Goal: Find specific page/section: Find specific page/section

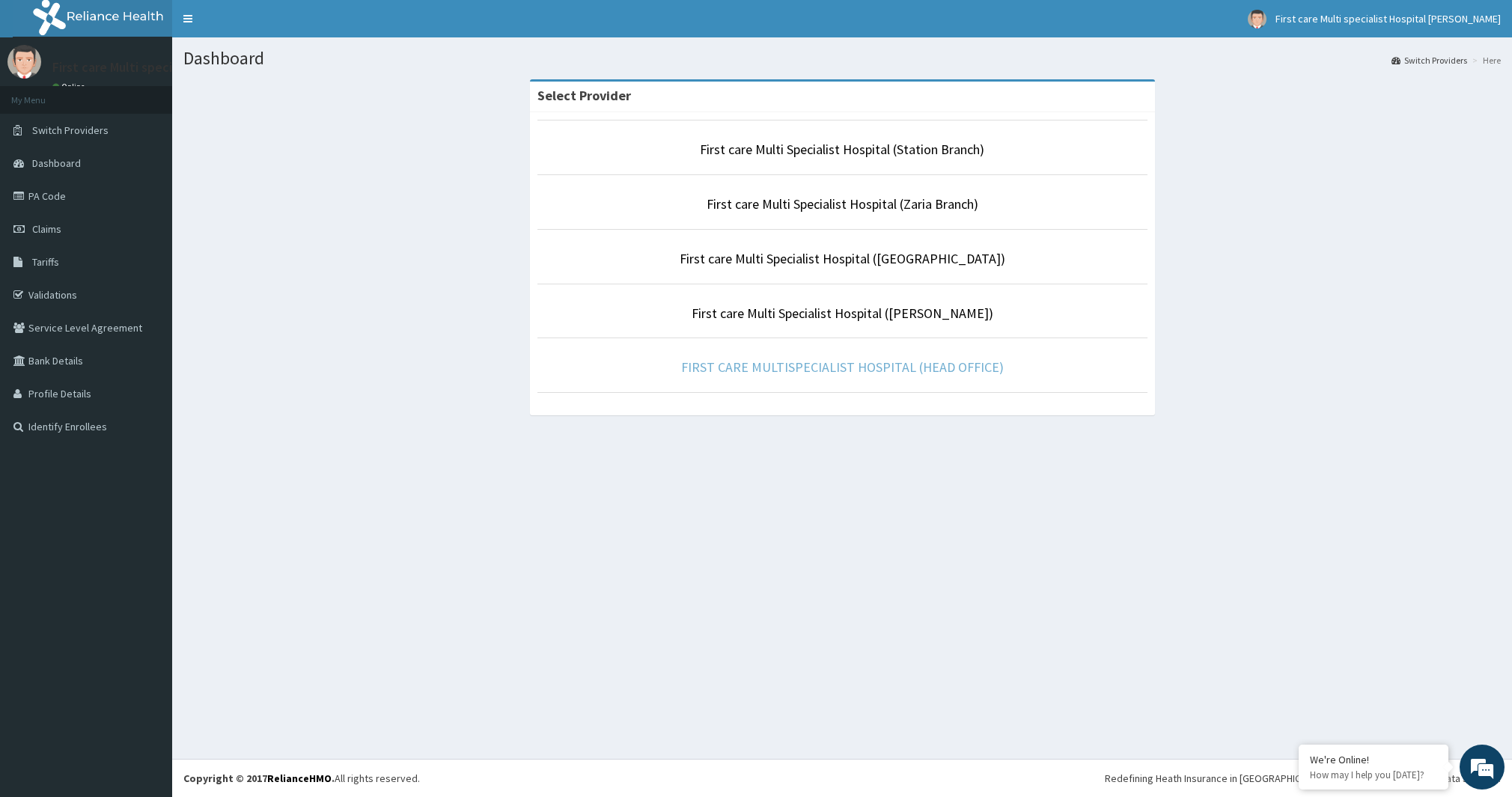
click at [927, 371] on link "FIRST CARE MULTISPECIALIST HOSPITAL (HEAD OFFICE)" at bounding box center [843, 367] width 322 height 17
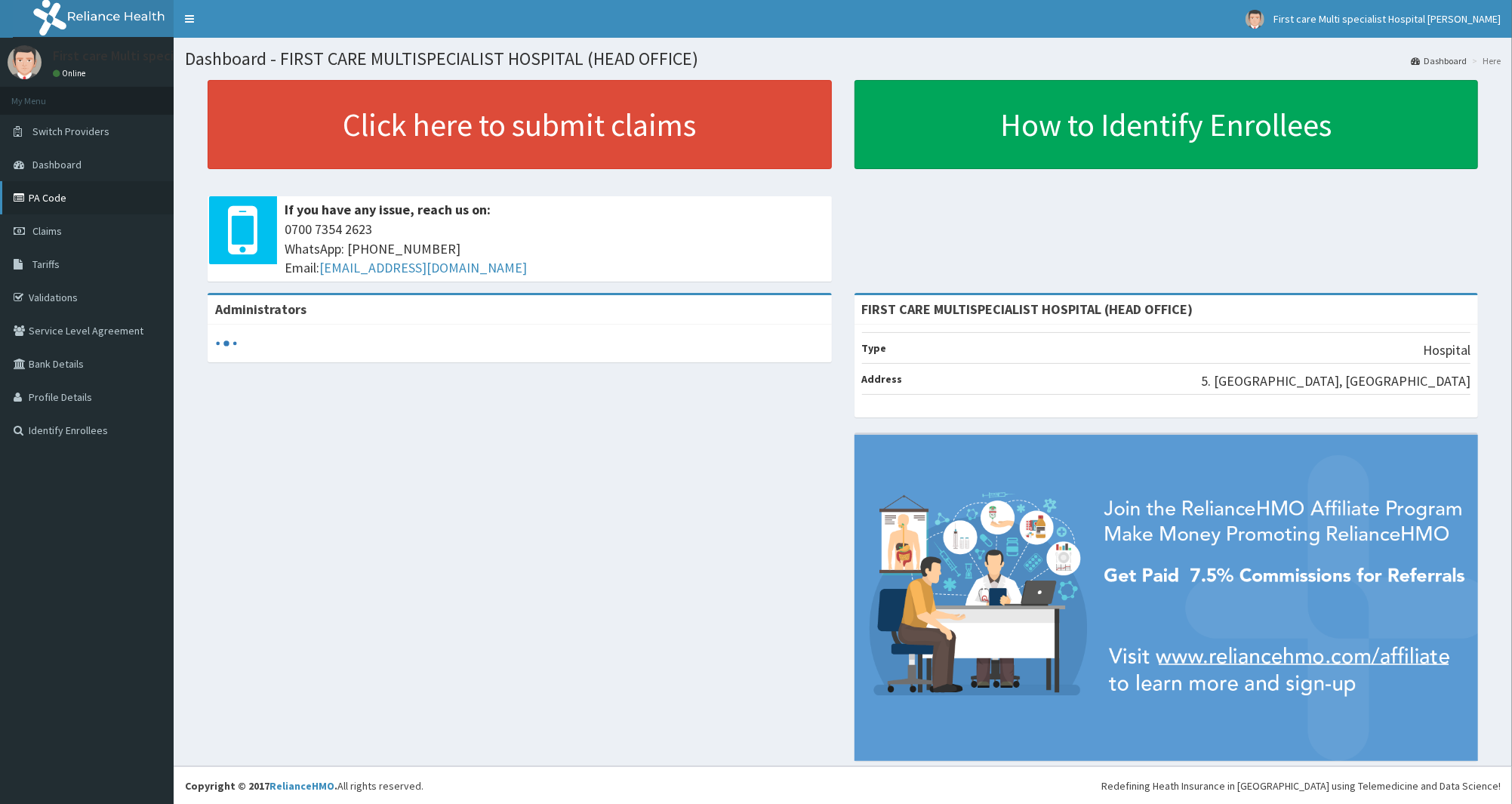
click at [54, 192] on link "PA Code" at bounding box center [86, 197] width 174 height 33
